Goal: Task Accomplishment & Management: Use online tool/utility

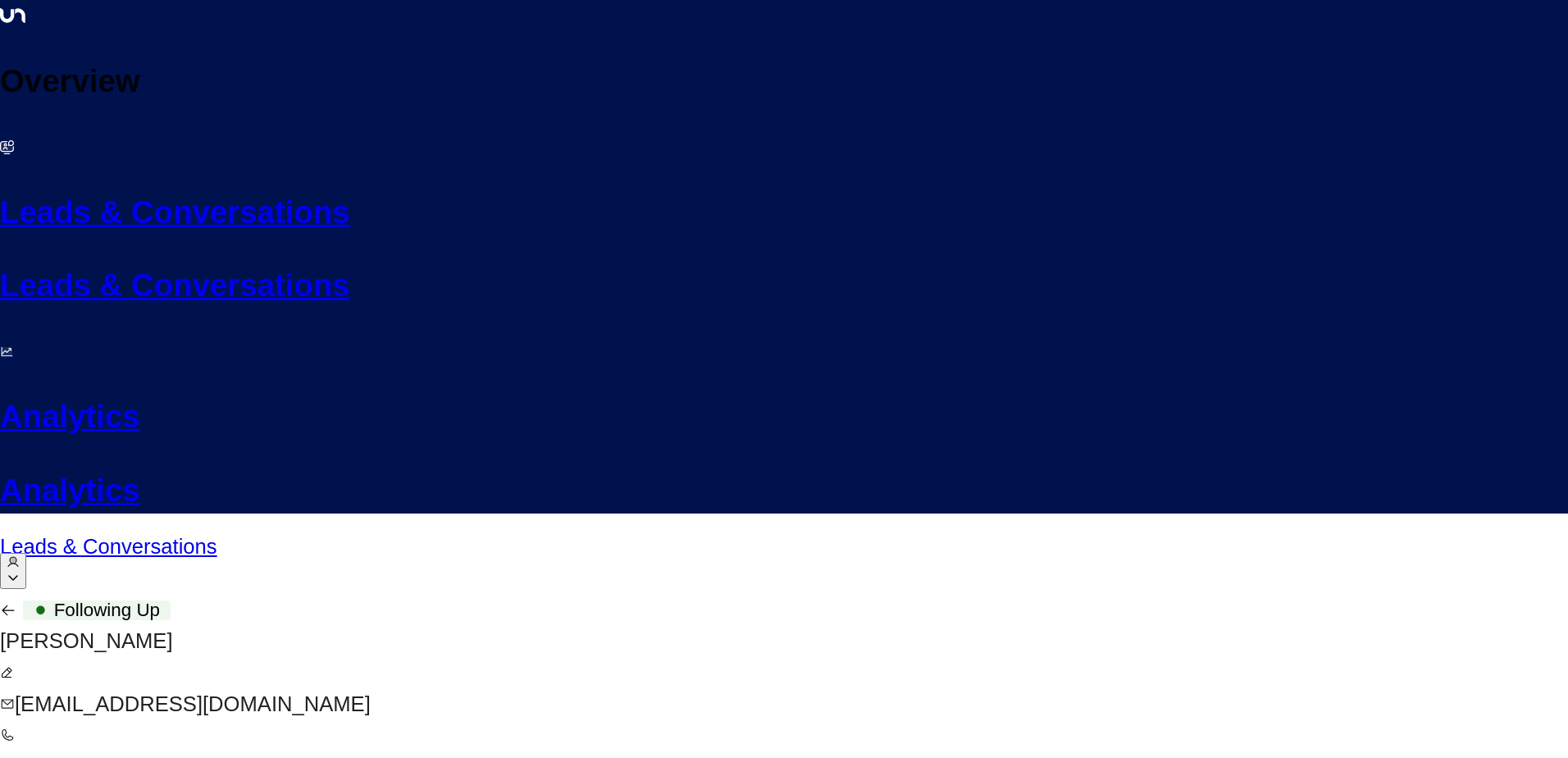
scroll to position [2135, 0]
click at [16, 603] on icon "button" at bounding box center [8, 611] width 16 height 16
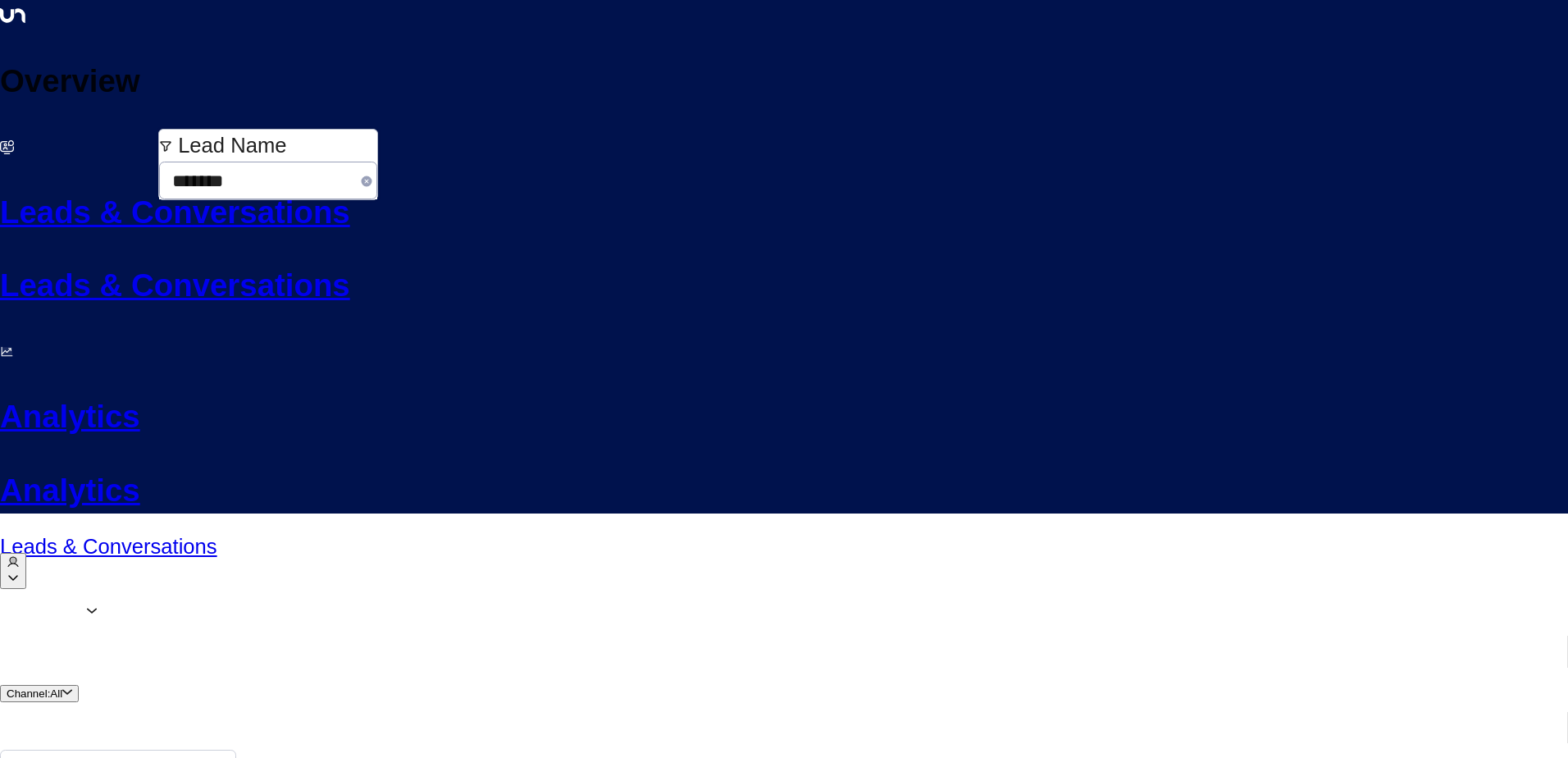
click at [373, 177] on icon "button" at bounding box center [367, 181] width 13 height 13
click at [319, 172] on input "text" at bounding box center [263, 180] width 208 height 40
type input "****"
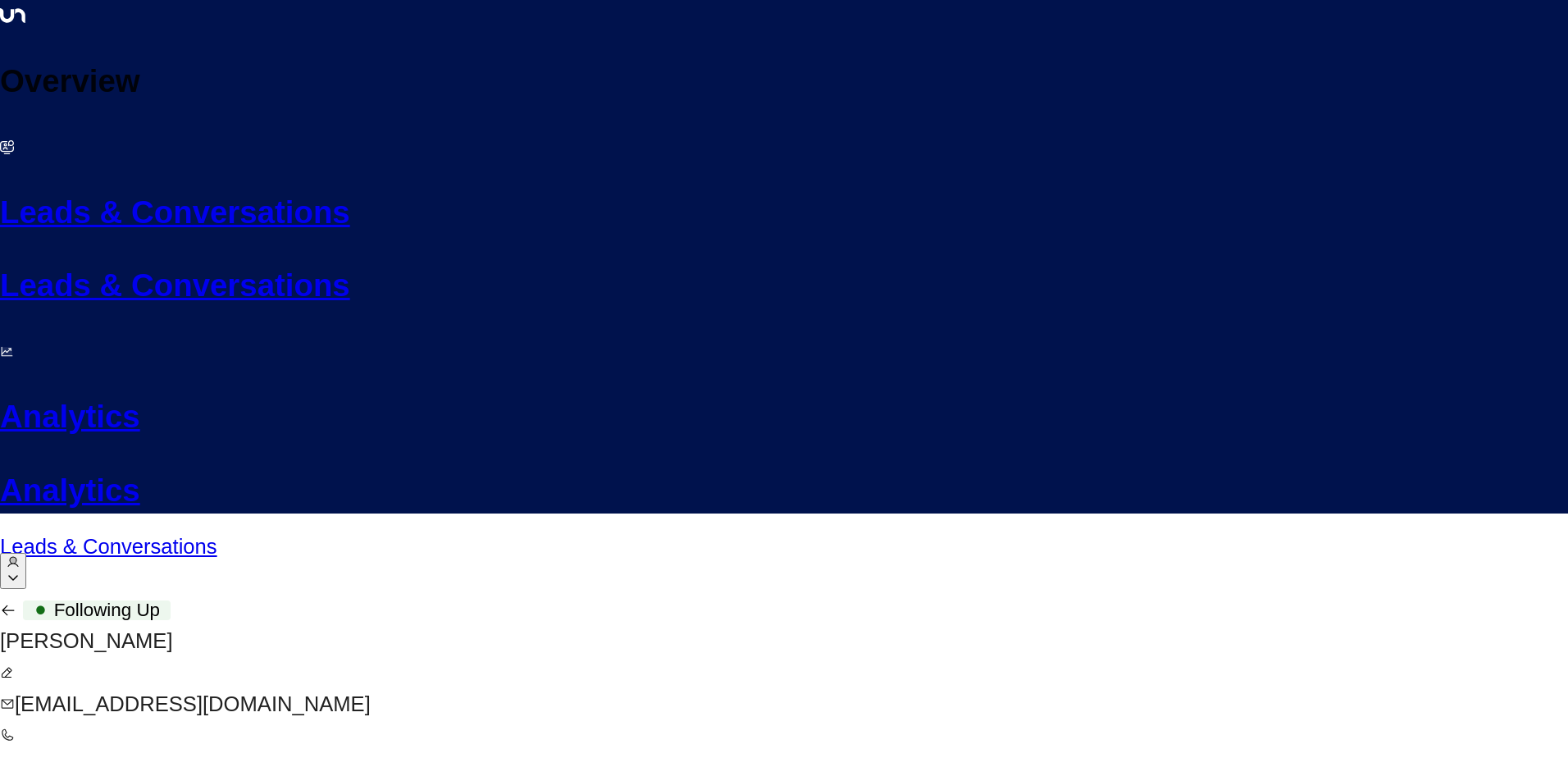
scroll to position [2276, 0]
click at [16, 603] on icon "button" at bounding box center [8, 611] width 16 height 16
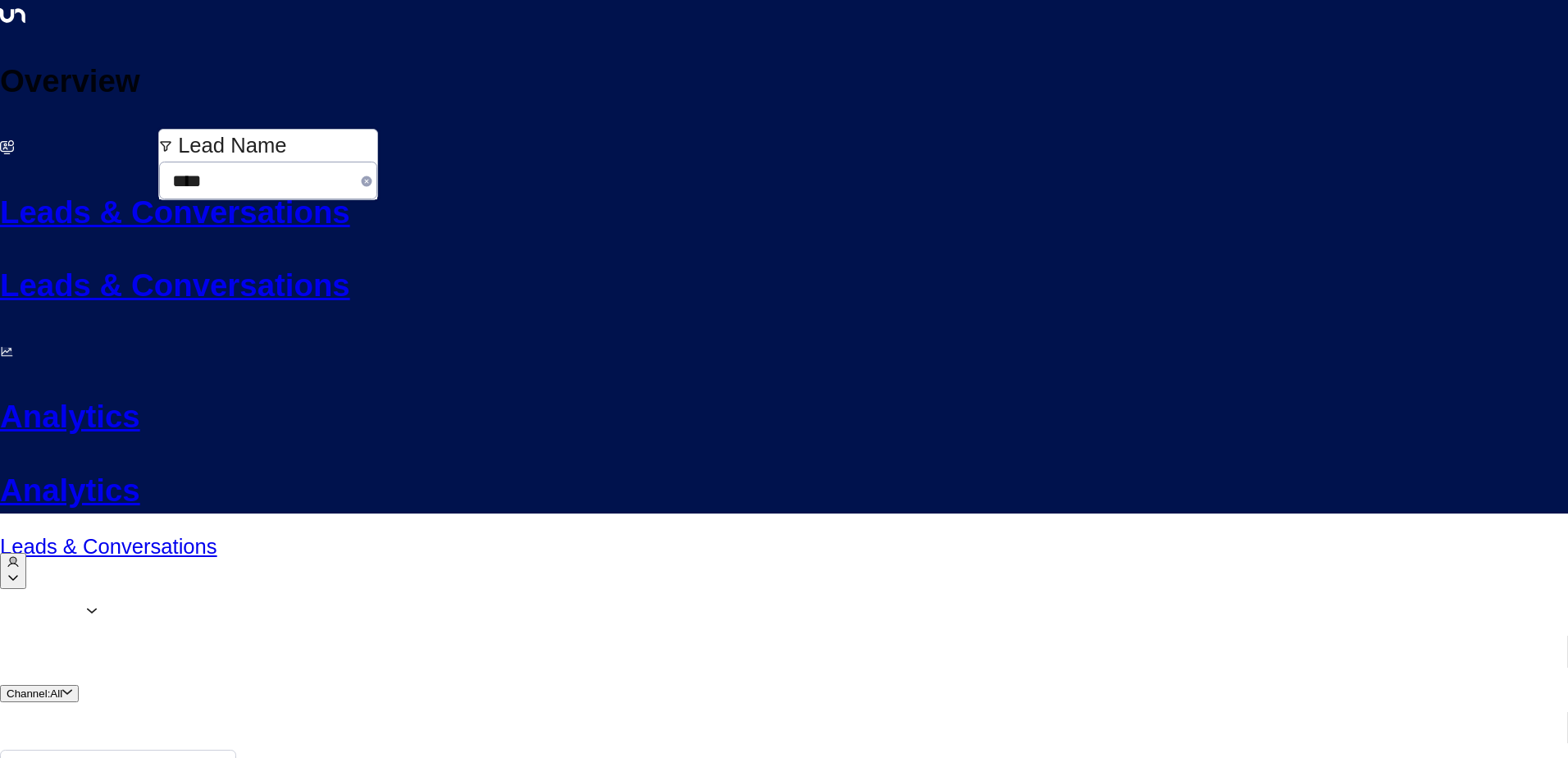
click at [373, 179] on icon "button" at bounding box center [367, 181] width 13 height 13
click at [305, 179] on input "text" at bounding box center [263, 180] width 208 height 40
type input "*********"
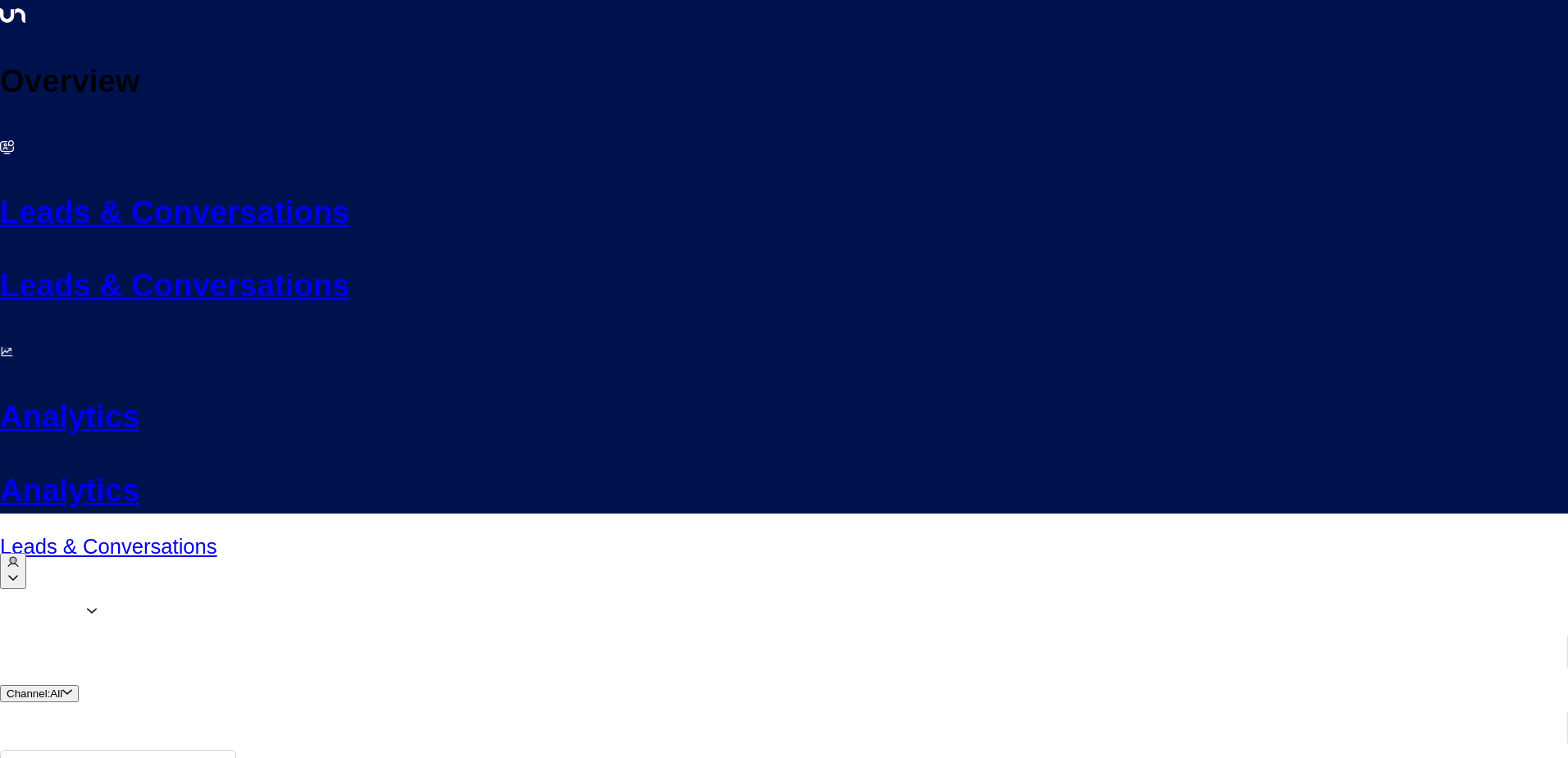
click at [562, 540] on div "Leads & Conversations" at bounding box center [784, 566] width 1568 height 53
